Goal: Task Accomplishment & Management: Use online tool/utility

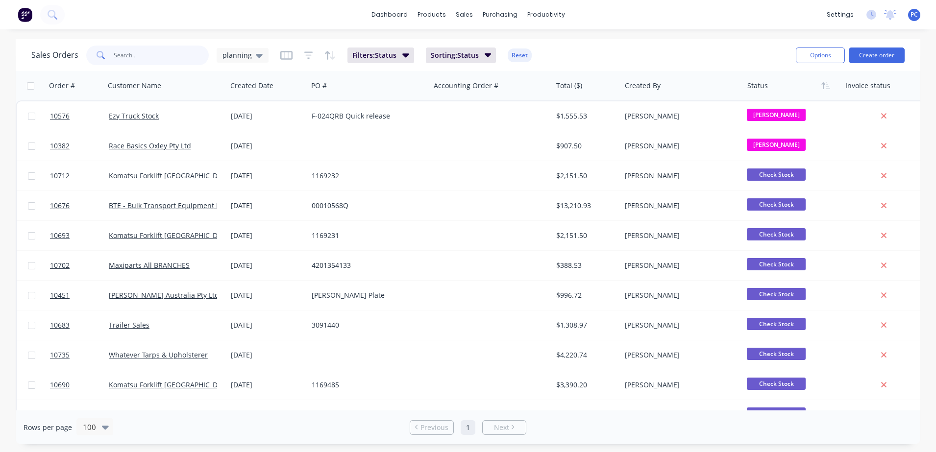
click at [137, 50] on input "text" at bounding box center [162, 56] width 96 height 20
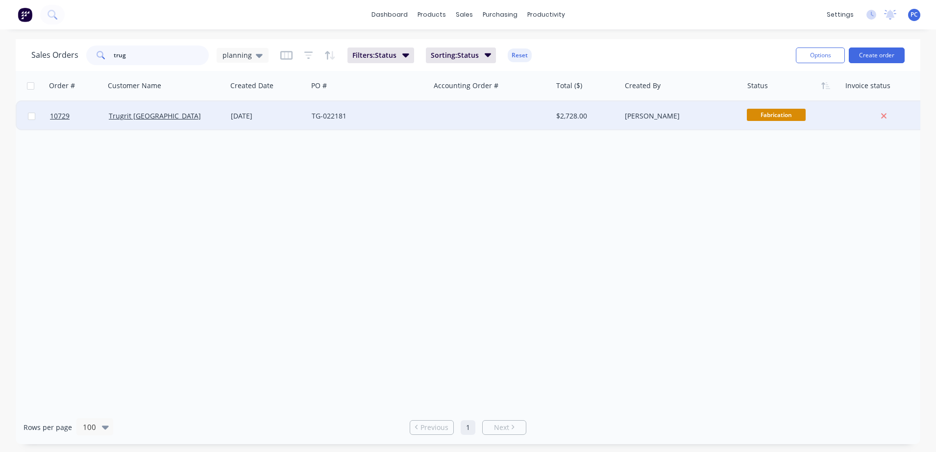
type input "trug"
click at [169, 125] on div "Trugrit [GEOGRAPHIC_DATA]" at bounding box center [166, 115] width 122 height 29
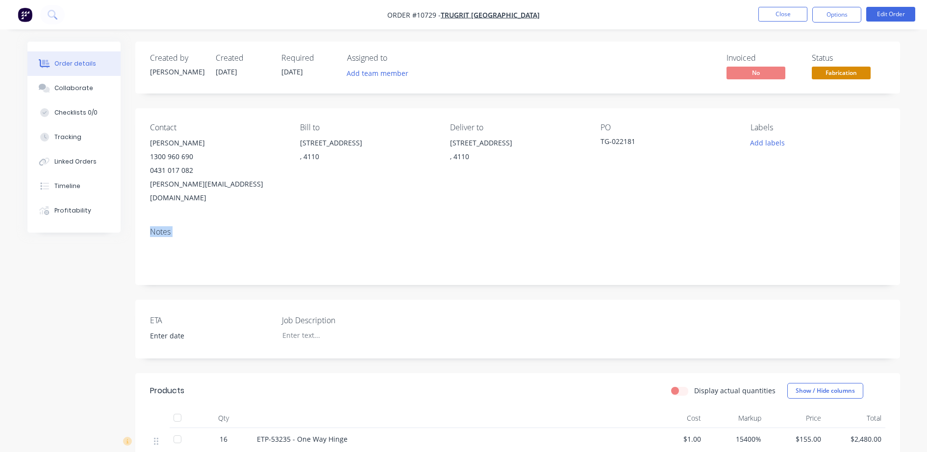
drag, startPoint x: 927, startPoint y: 139, endPoint x: 914, endPoint y: 256, distance: 117.3
click at [914, 256] on div "Order details Collaborate Checklists 0/0 Tracking Linked Orders Timeline Profit…" at bounding box center [463, 321] width 927 height 643
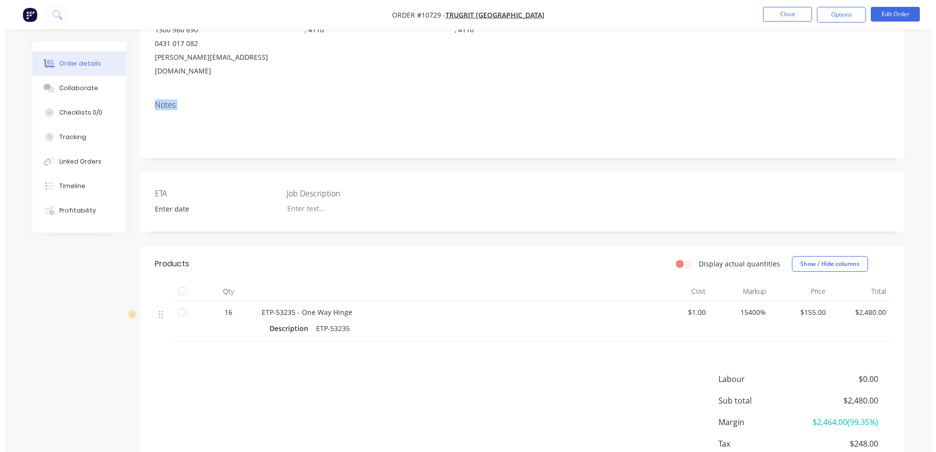
scroll to position [122, 0]
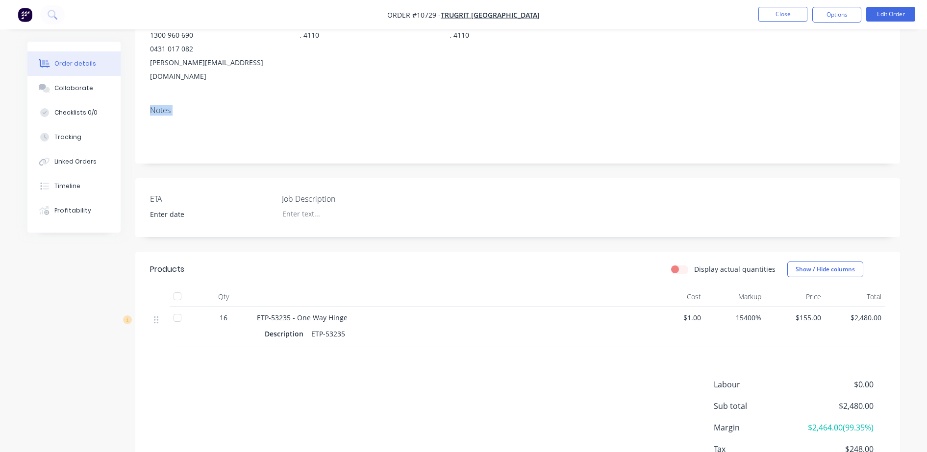
click at [178, 308] on div at bounding box center [178, 318] width 20 height 20
click at [825, 19] on button "Options" at bounding box center [836, 15] width 49 height 16
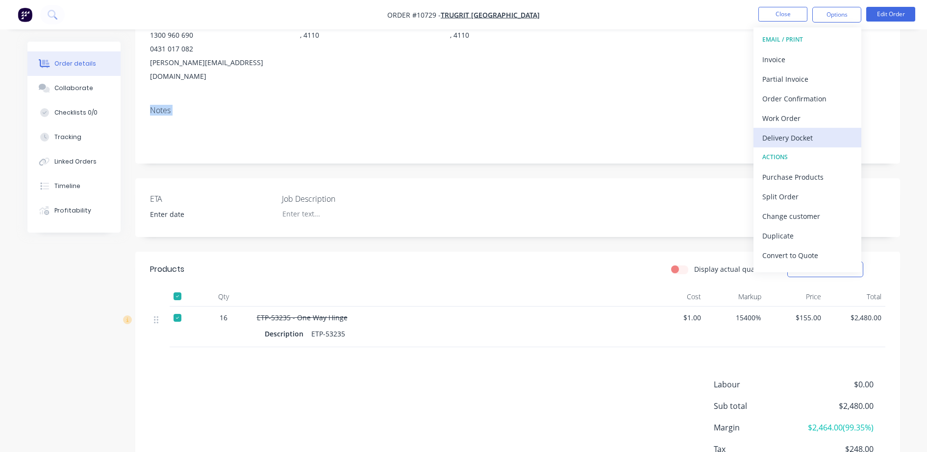
click at [797, 139] on div "Delivery Docket" at bounding box center [807, 138] width 90 height 14
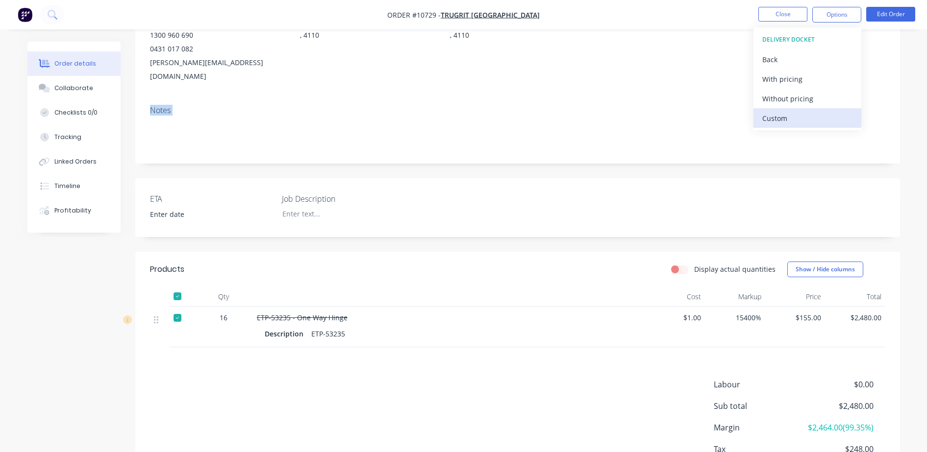
click at [778, 119] on div "Custom" at bounding box center [807, 118] width 90 height 14
click at [432, 232] on div "Created by Sarah Created 25/08/25 Required 01/09/25 Assigned to Add team member…" at bounding box center [517, 213] width 764 height 587
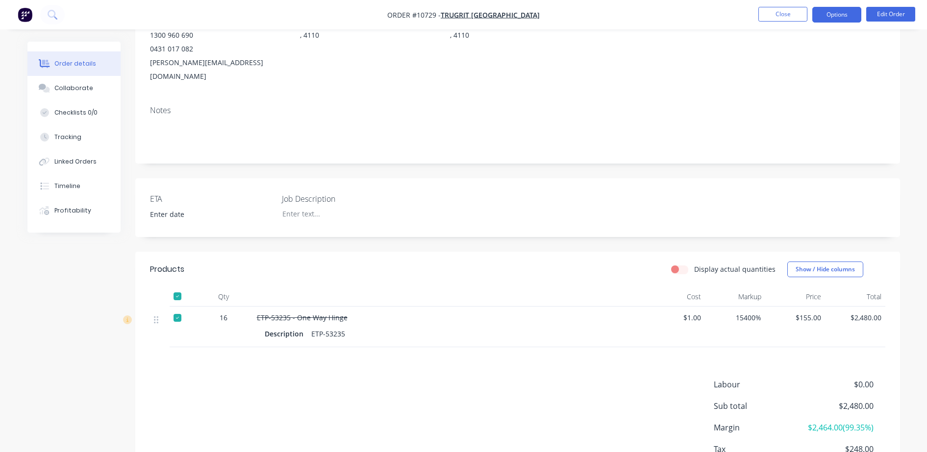
click at [826, 19] on button "Options" at bounding box center [836, 15] width 49 height 16
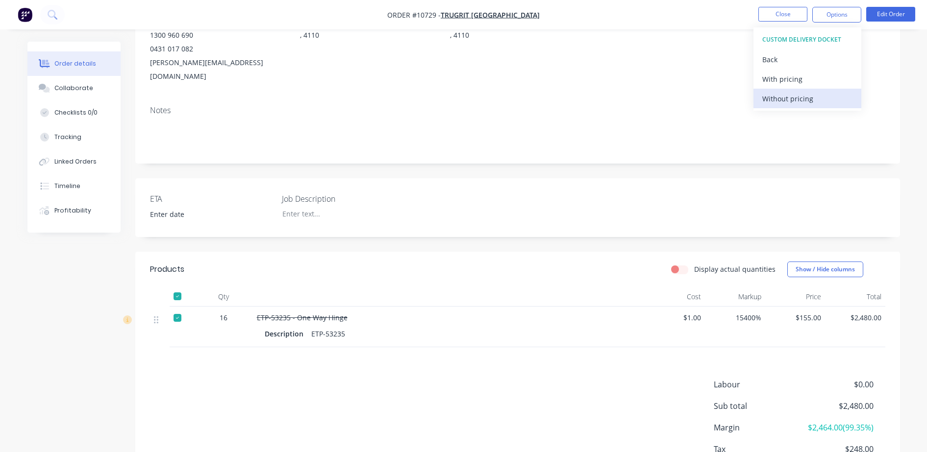
click at [805, 99] on div "Without pricing" at bounding box center [807, 99] width 90 height 14
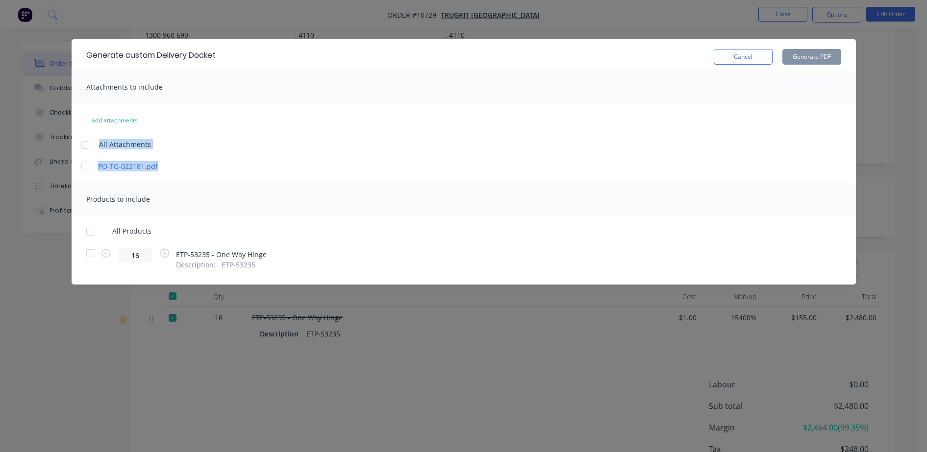
drag, startPoint x: 805, startPoint y: 99, endPoint x: 523, endPoint y: 172, distance: 290.7
click at [523, 172] on div "Generate custom Delivery Docket Cancel Generate PDF Attachments to include add …" at bounding box center [464, 162] width 784 height 246
click at [326, 138] on div "add attachments All Attachments PO-TG-022181.pdf" at bounding box center [464, 142] width 784 height 59
click at [84, 167] on div at bounding box center [85, 167] width 20 height 20
click at [88, 251] on div at bounding box center [90, 254] width 20 height 20
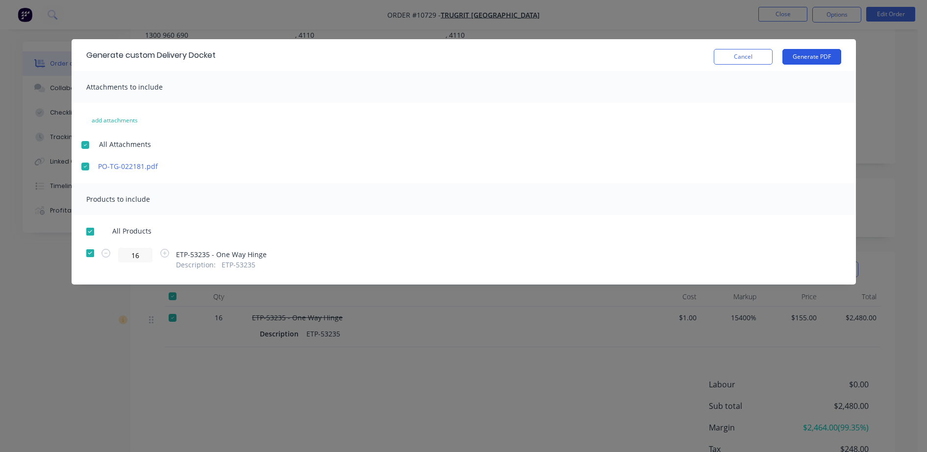
click at [811, 51] on button "Generate PDF" at bounding box center [811, 57] width 59 height 16
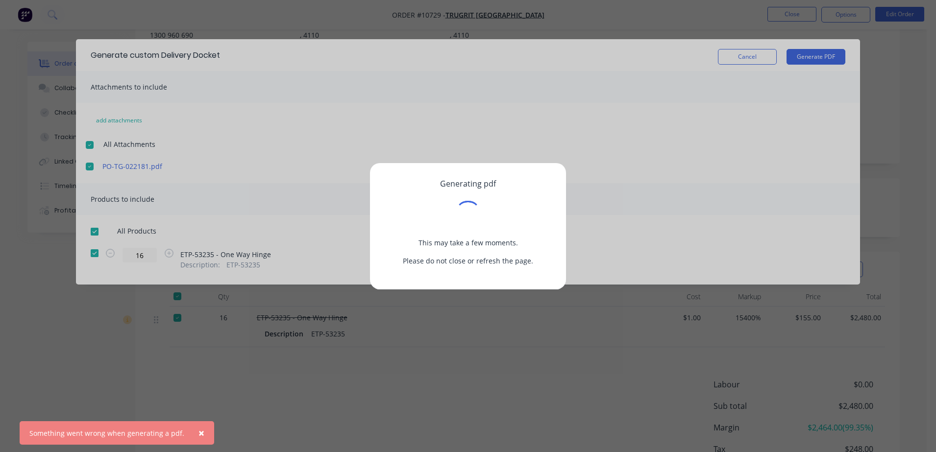
click at [198, 432] on span "×" at bounding box center [201, 433] width 6 height 14
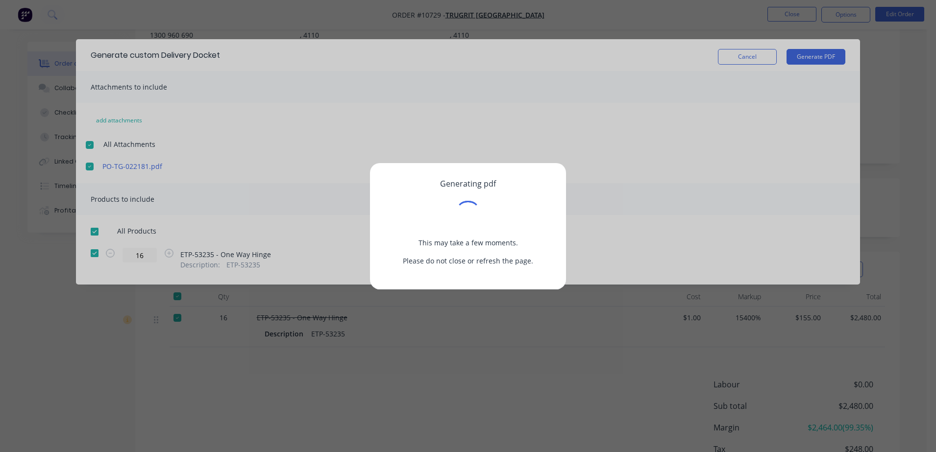
click at [457, 189] on div "Generating pdf This may take a few moments. Please do not close or refresh the …" at bounding box center [468, 221] width 165 height 87
click at [460, 195] on div "Generating pdf This may take a few moments. Please do not close or refresh the …" at bounding box center [468, 221] width 165 height 87
click at [215, 180] on div "Generating pdf This may take a few moments. Please do not close or refresh the …" at bounding box center [468, 226] width 936 height 452
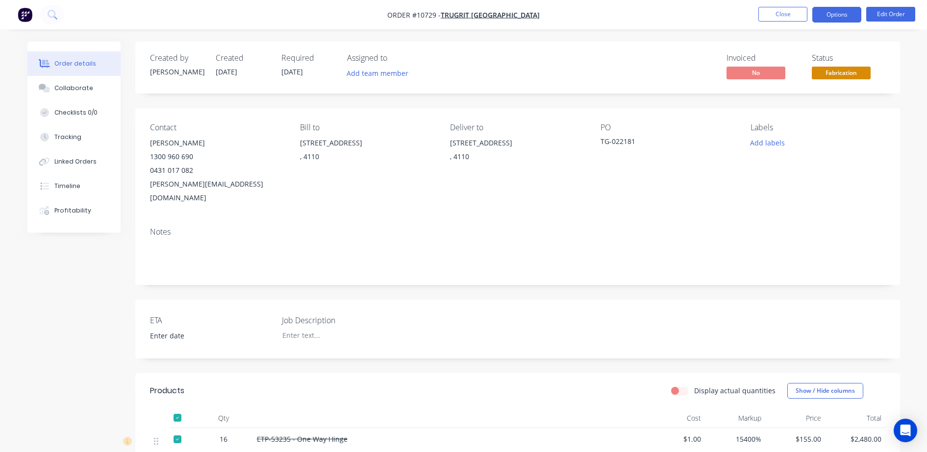
click at [830, 12] on button "Options" at bounding box center [836, 15] width 49 height 16
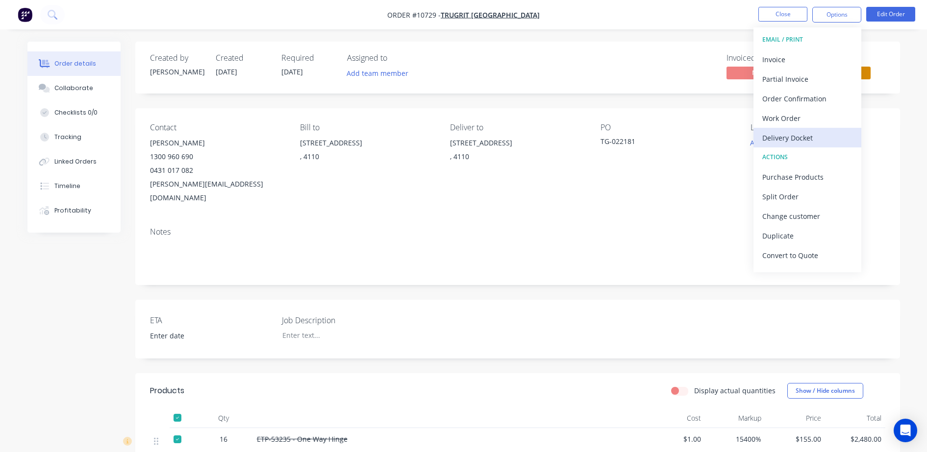
click at [768, 139] on div "Delivery Docket" at bounding box center [807, 138] width 90 height 14
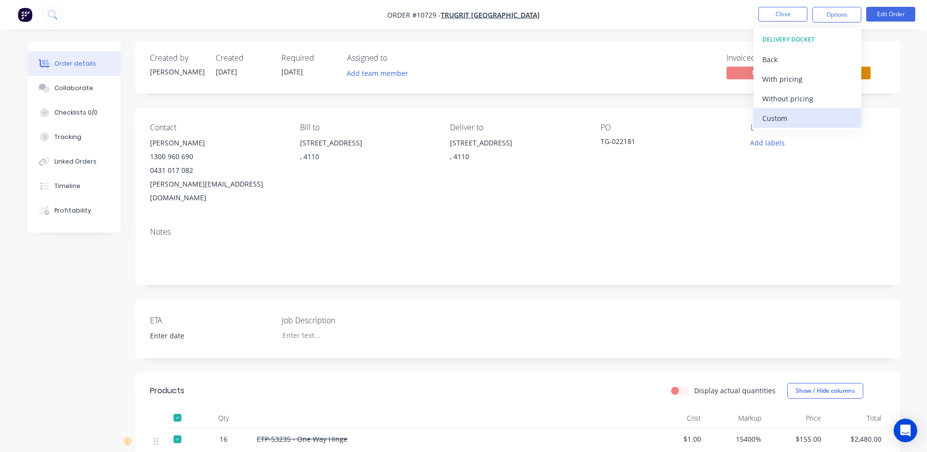
click at [781, 123] on div "Custom" at bounding box center [807, 118] width 90 height 14
click at [773, 102] on div "Without pricing" at bounding box center [807, 99] width 90 height 14
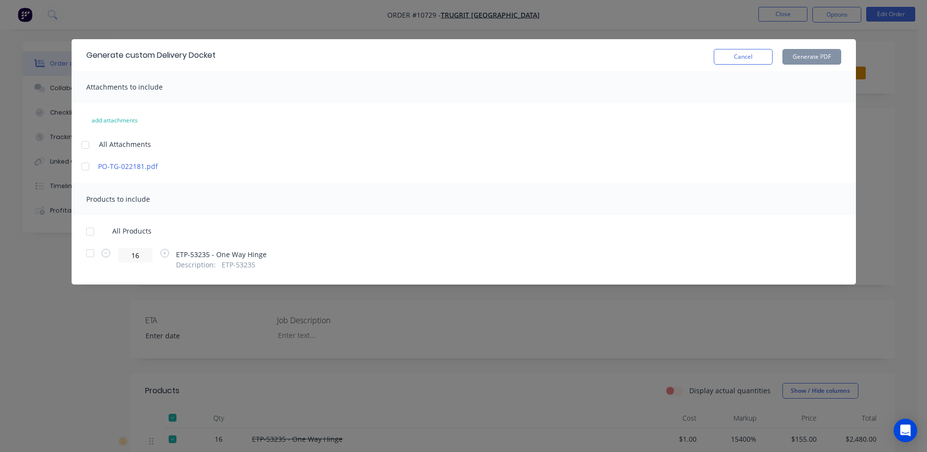
click at [81, 170] on div at bounding box center [85, 167] width 20 height 20
click at [90, 254] on div at bounding box center [90, 254] width 20 height 20
click at [794, 60] on button "Generate PDF" at bounding box center [811, 57] width 59 height 16
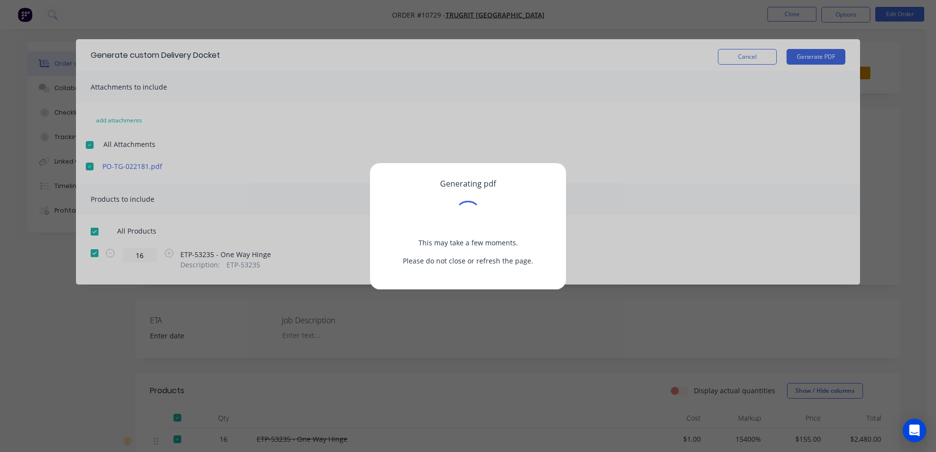
click at [420, 384] on div "Generating pdf This may take a few moments. Please do not close or refresh the …" at bounding box center [468, 226] width 936 height 452
click at [561, 159] on div "Generating pdf This may take a few moments. Please do not close or refresh the …" at bounding box center [468, 226] width 936 height 452
click at [729, 57] on div "Generating pdf This may take a few moments. Please do not close or refresh the …" at bounding box center [468, 226] width 936 height 452
